Goal: Information Seeking & Learning: Learn about a topic

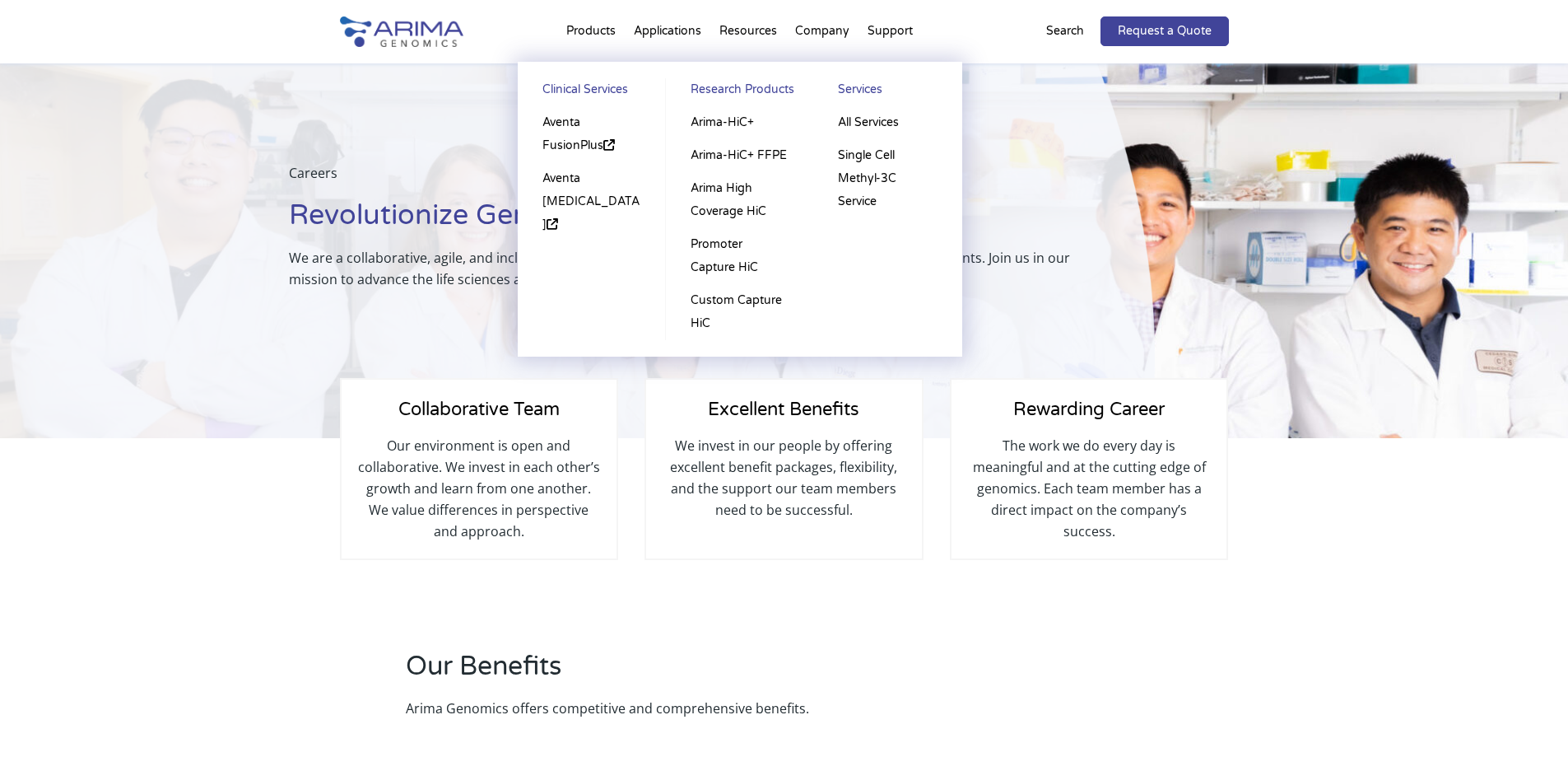
click at [578, 29] on li "Products Clinical Services Aventa FusionPlus Aventa [MEDICAL_DATA] Research Pro…" at bounding box center [591, 34] width 68 height 56
click at [867, 118] on link "All Services" at bounding box center [887, 122] width 115 height 33
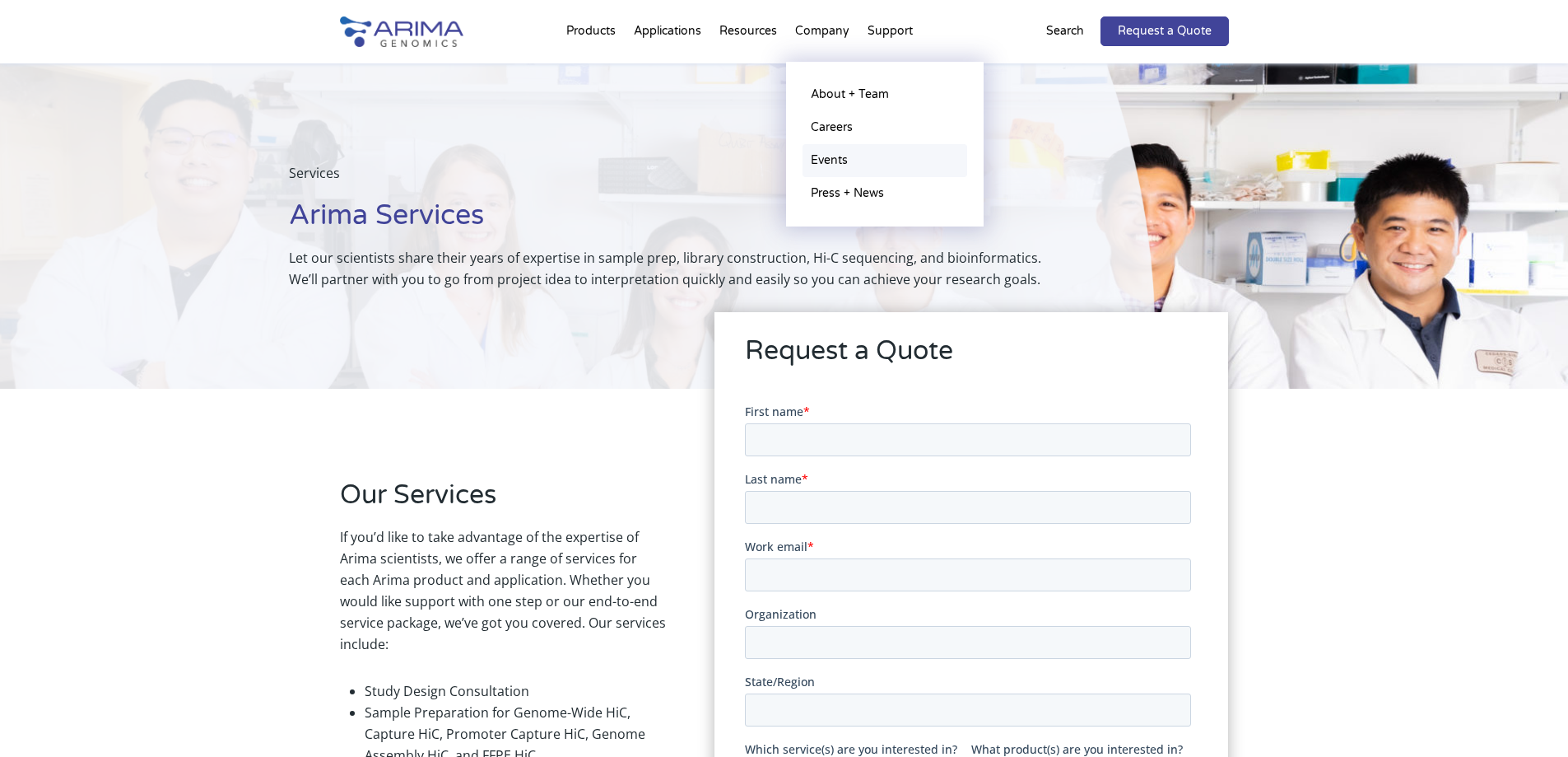
click at [842, 159] on link "Events" at bounding box center [884, 160] width 165 height 33
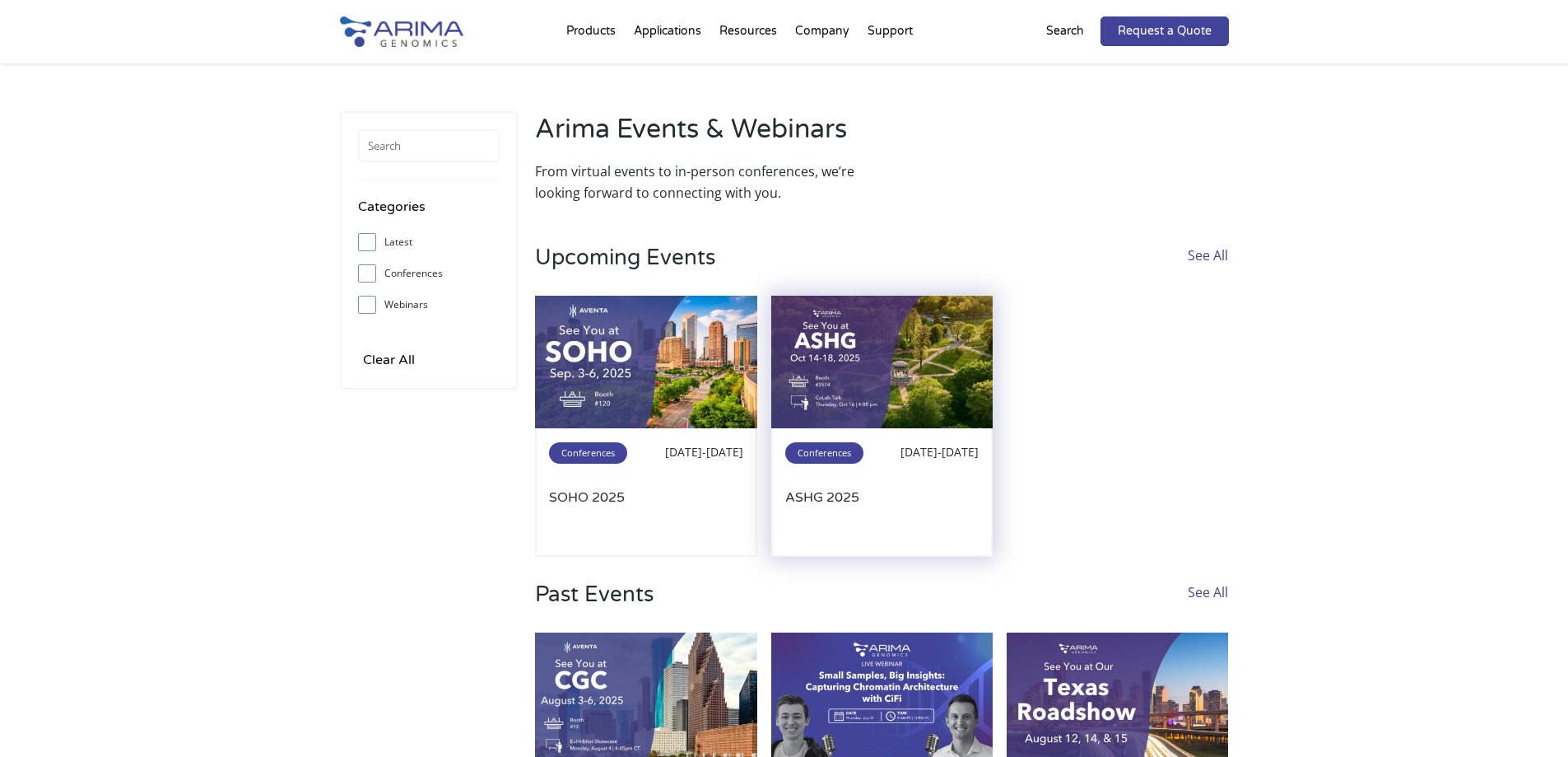
click at [913, 369] on img at bounding box center [882, 362] width 222 height 133
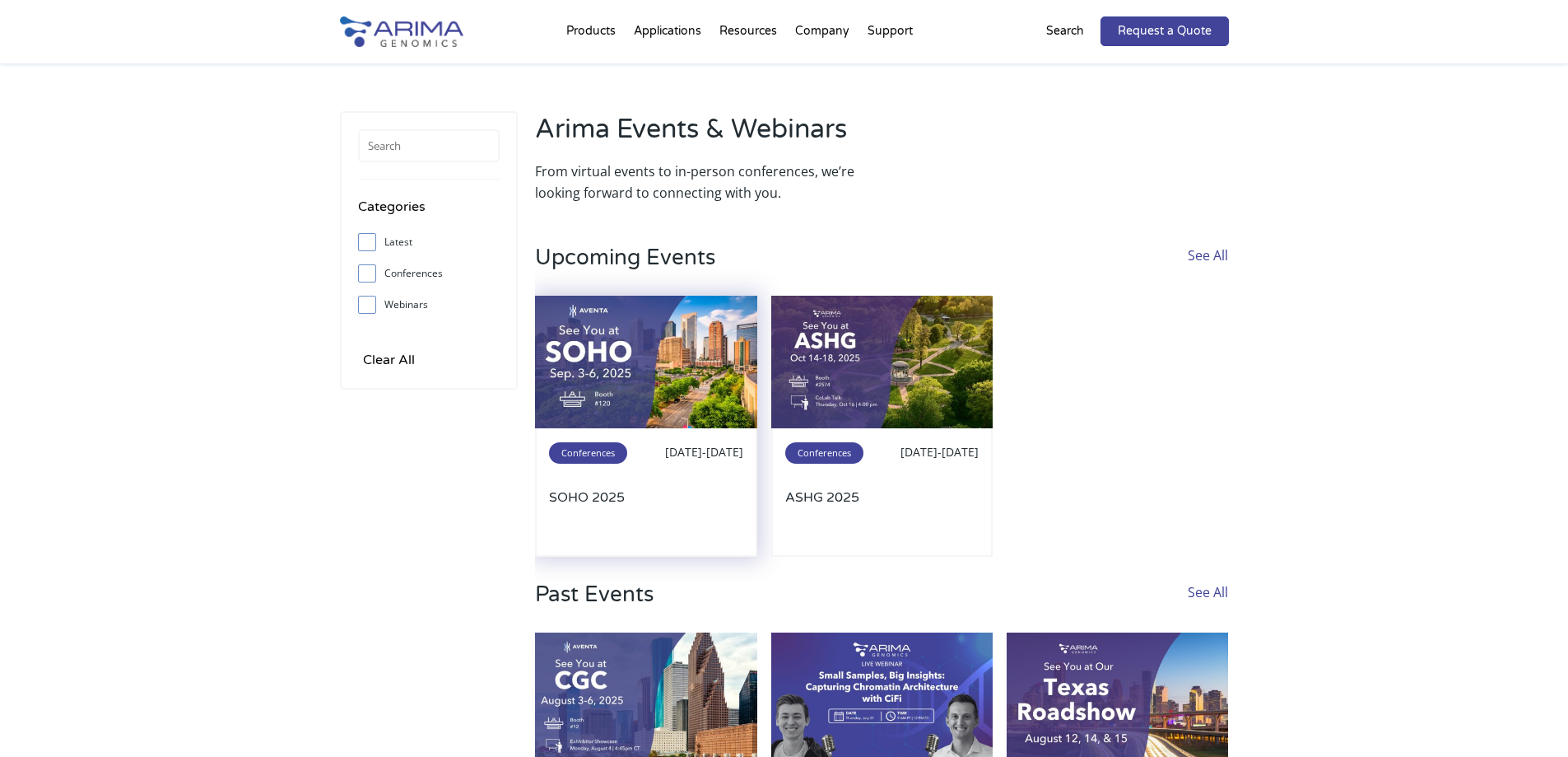
click at [678, 365] on img at bounding box center [645, 362] width 222 height 133
